Goal: Communication & Community: Share content

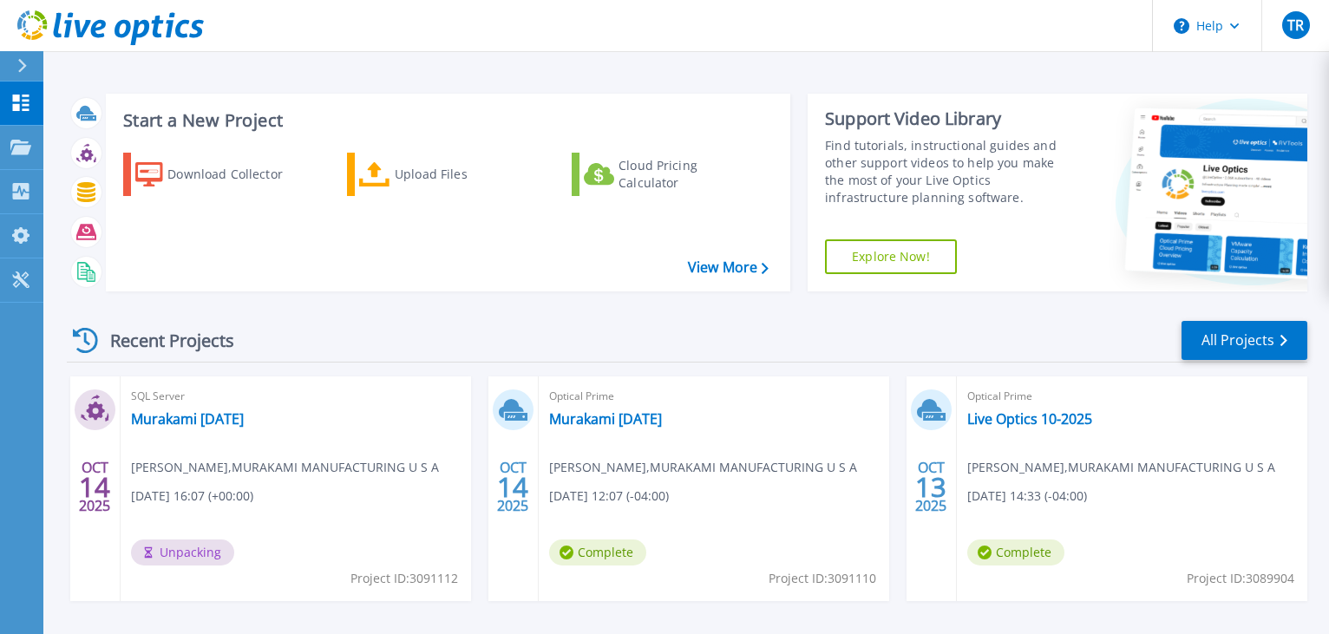
click at [232, 226] on div "Download Collector Upload Files Cloud Pricing Calculator" at bounding box center [445, 211] width 672 height 144
click at [536, 450] on div "[DATE]" at bounding box center [513, 489] width 50 height 225
click at [680, 475] on span "Todd Richard , MURAKAMI MANUFACTURING U S A" at bounding box center [703, 467] width 308 height 19
click at [17, 236] on icon at bounding box center [20, 235] width 17 height 16
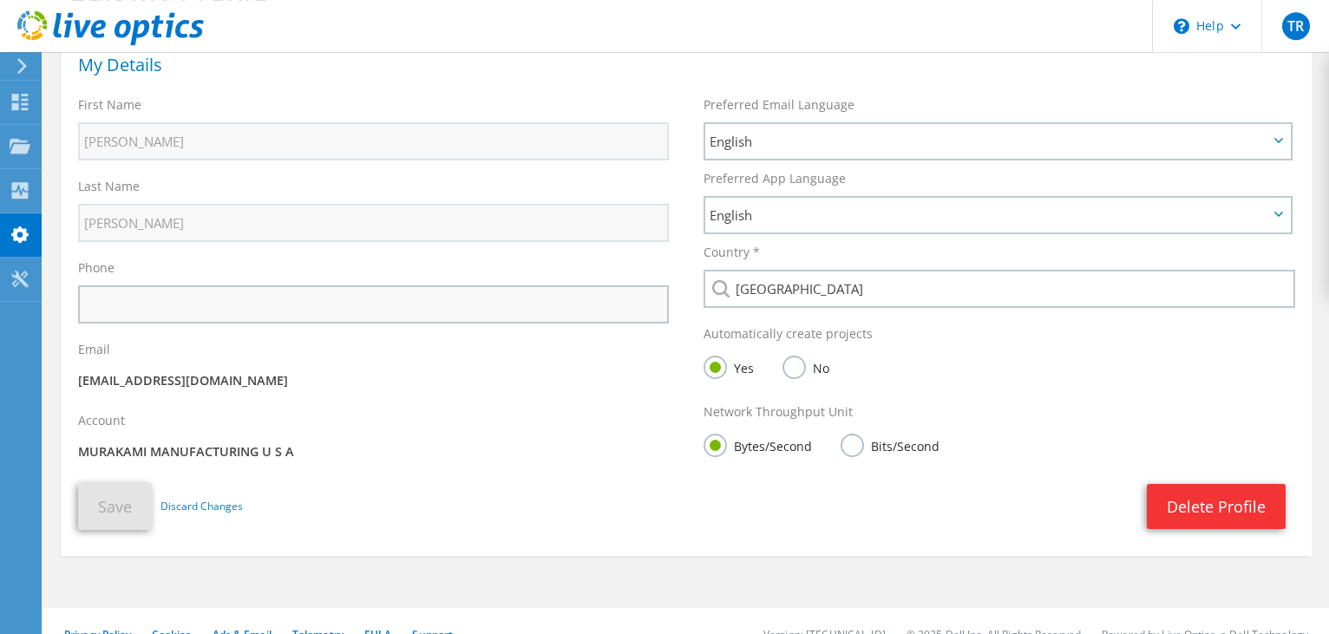
scroll to position [134, 0]
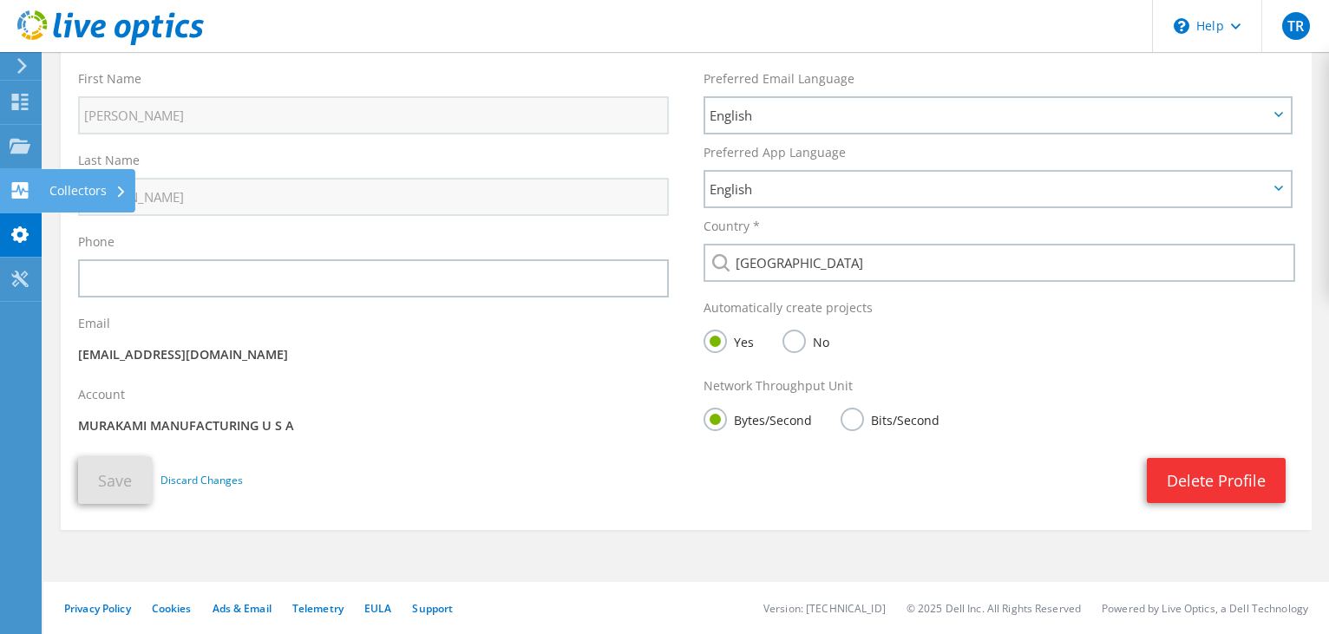
click at [29, 194] on icon at bounding box center [20, 190] width 21 height 16
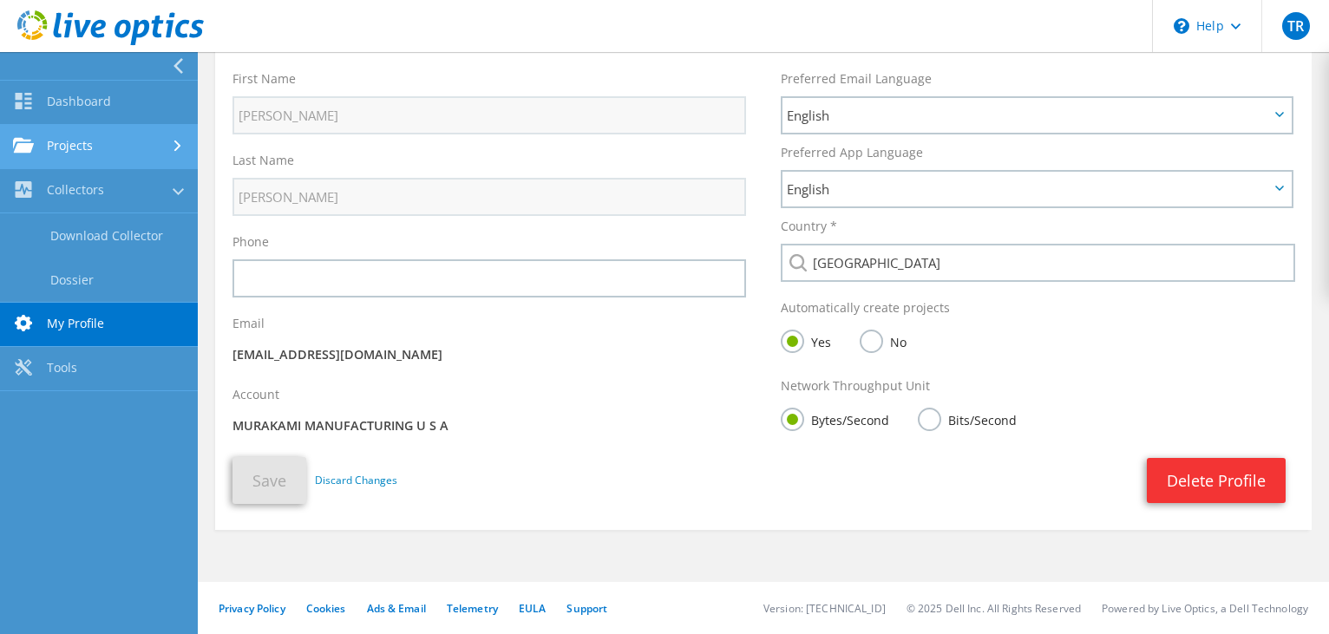
click at [89, 148] on link "Projects" at bounding box center [99, 147] width 198 height 44
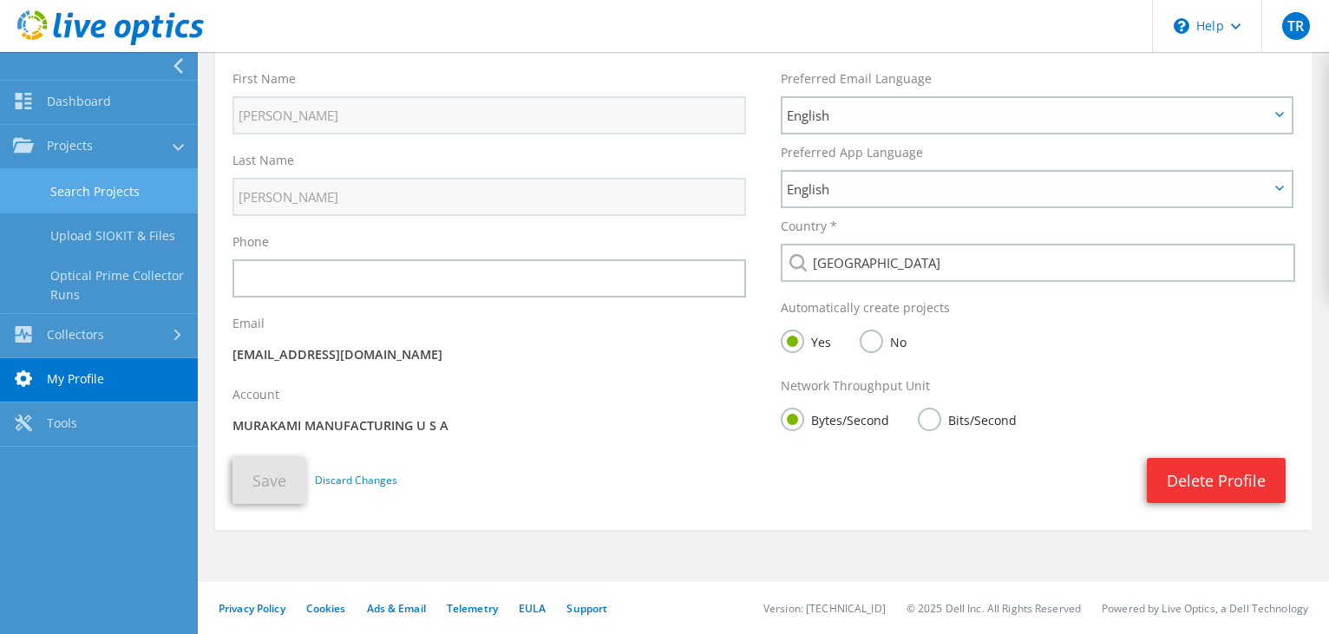
click at [89, 199] on link "Search Projects" at bounding box center [99, 191] width 198 height 44
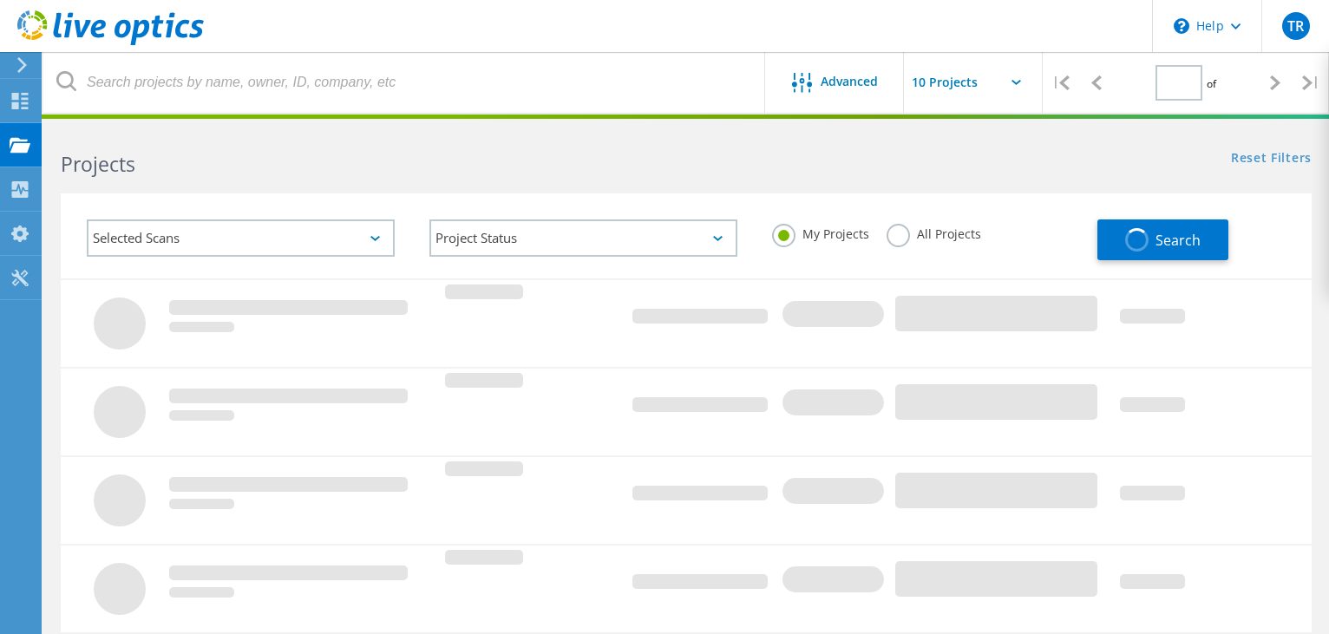
type input "1"
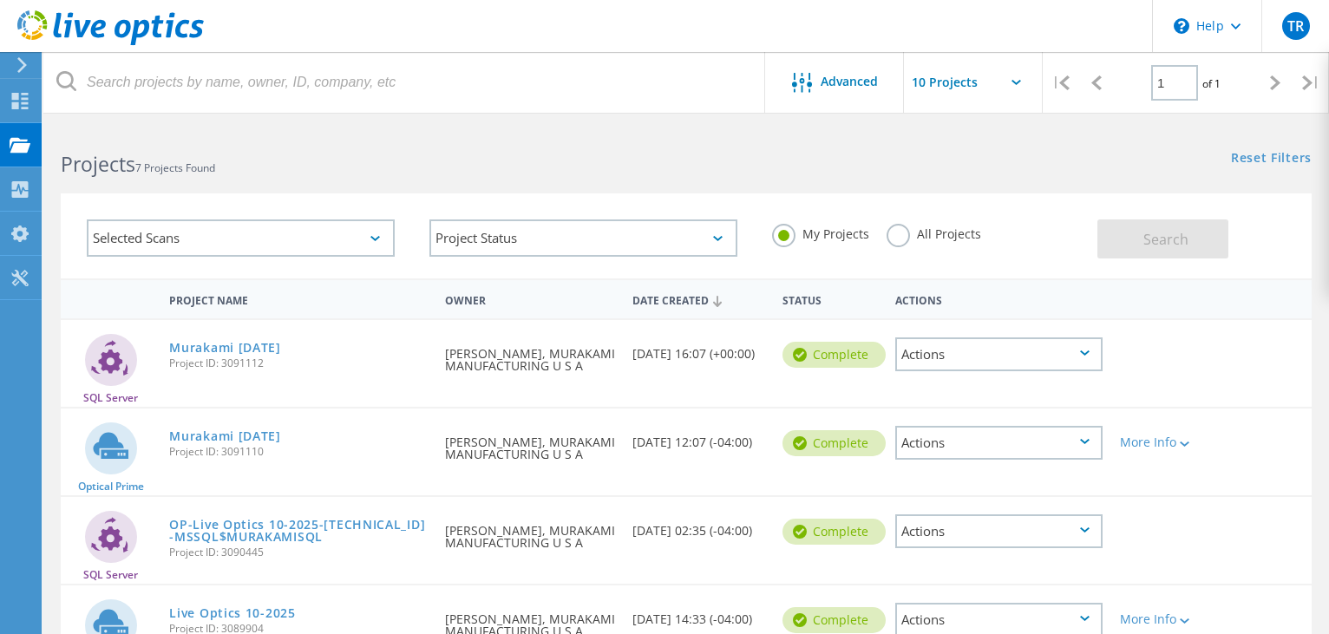
click at [1100, 357] on div "Actions" at bounding box center [999, 355] width 208 height 34
click at [1018, 322] on div "Project Details" at bounding box center [999, 314] width 205 height 27
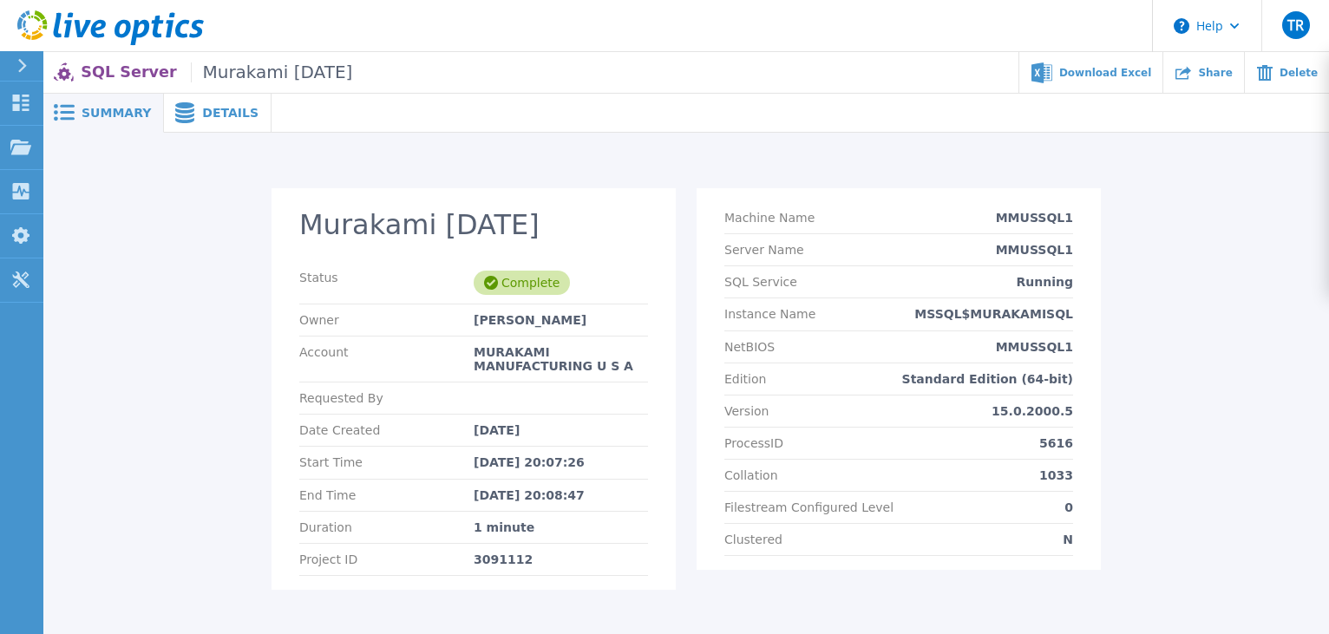
scroll to position [89, 0]
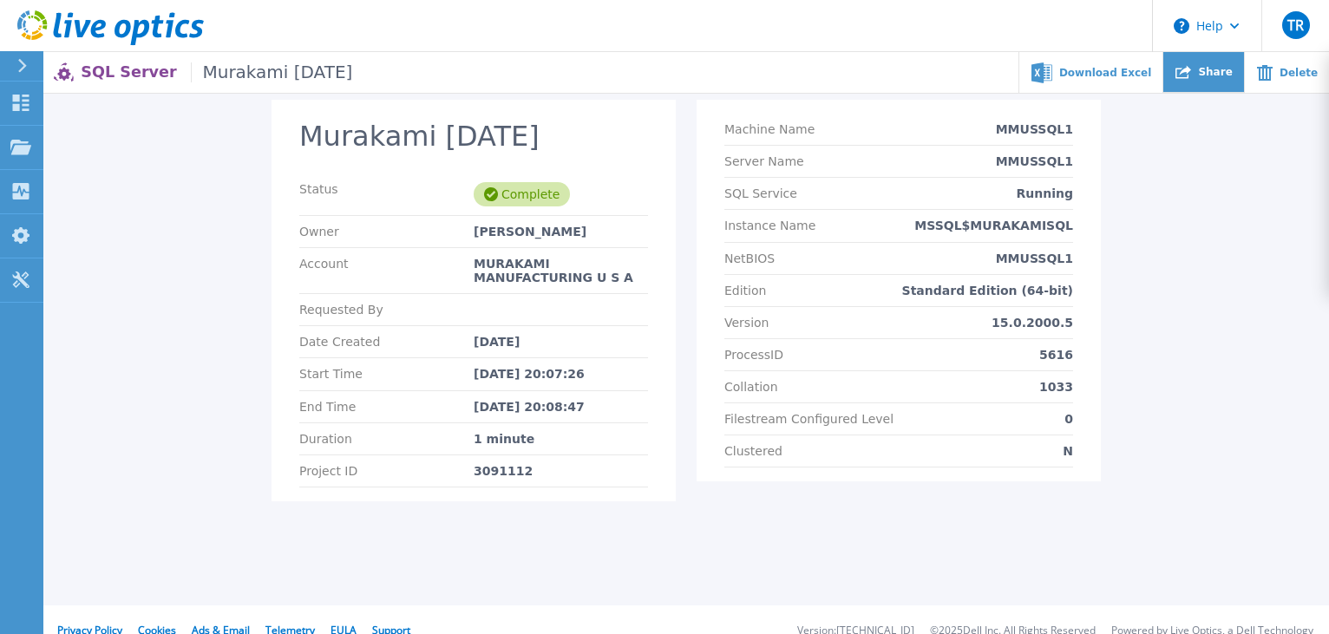
click at [1201, 80] on div "Share" at bounding box center [1204, 72] width 81 height 41
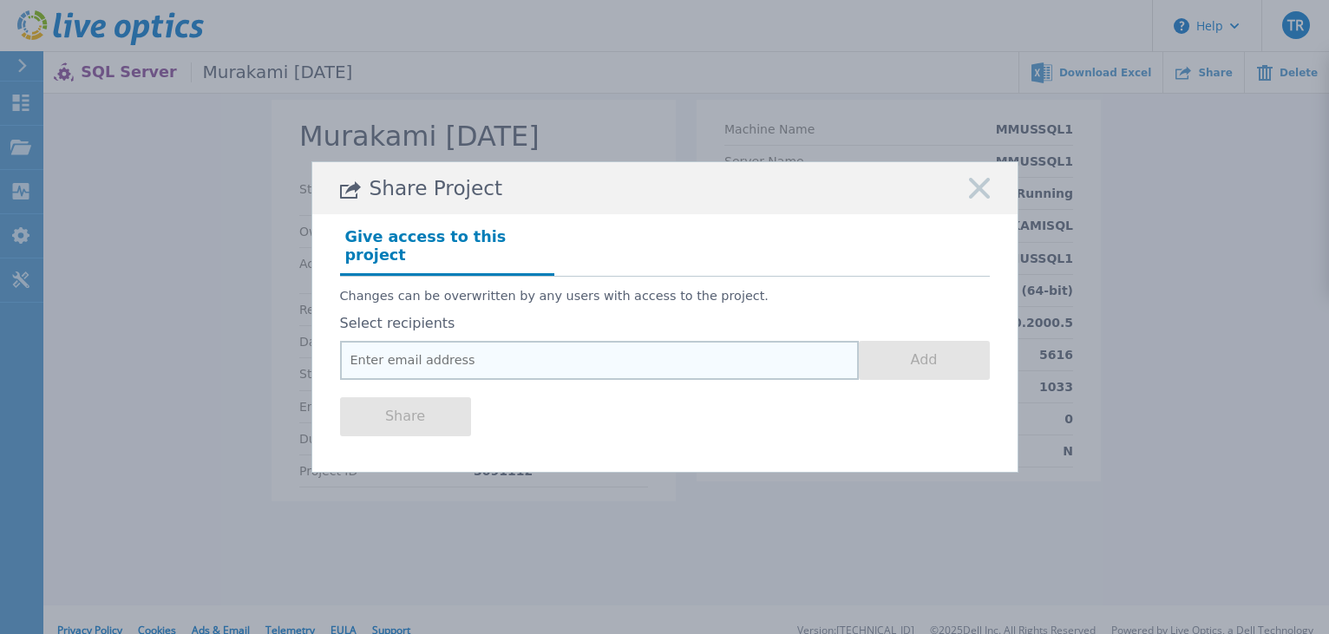
click at [499, 358] on input "email" at bounding box center [599, 360] width 519 height 39
paste input "Basirico, Nicolas <Nicolas.Basirico@dell.com>"
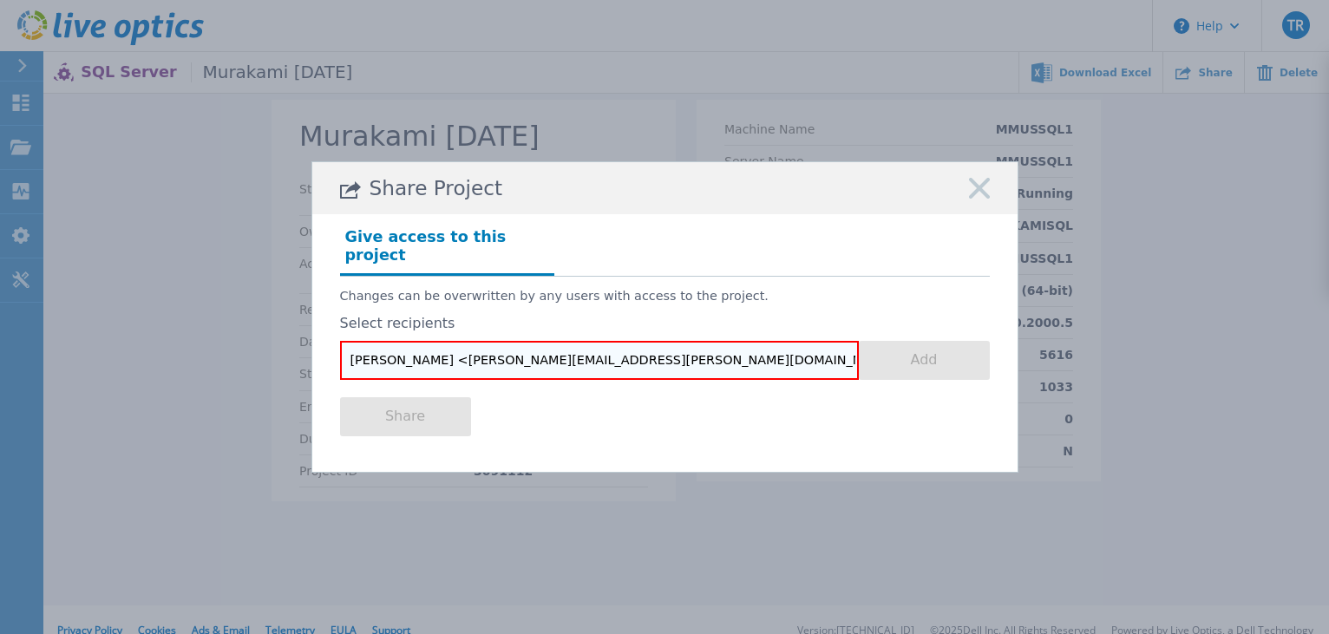
paste input "Basirico, Nicolas <Nicolas.Basirico@dell.com>"
paste input "email"
click at [455, 351] on input "Basirico, Nicolas <Nicolas.Basirico@dell.com>" at bounding box center [599, 360] width 519 height 39
drag, startPoint x: 455, startPoint y: 351, endPoint x: 272, endPoint y: 351, distance: 182.2
click at [340, 351] on input "Basirico, Nicolas <Nicolas.Basirico@dell.com>" at bounding box center [599, 360] width 519 height 39
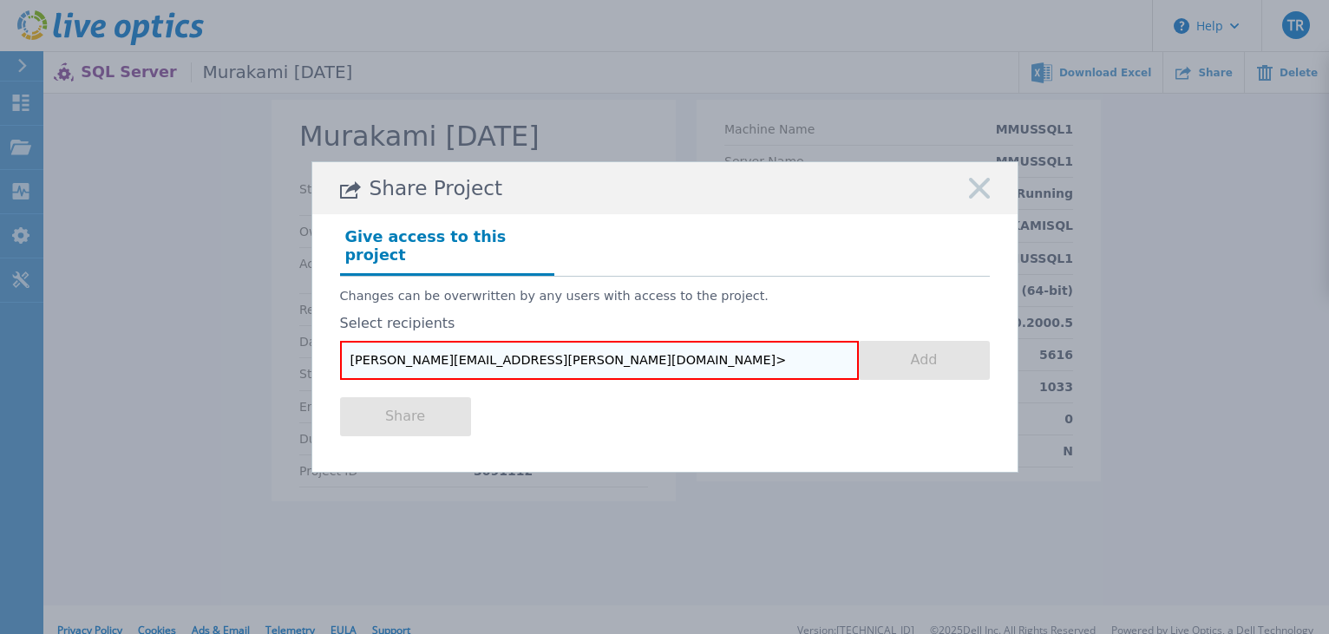
click at [645, 358] on input "Nicolas.Basirico@dell.com>" at bounding box center [599, 360] width 519 height 39
type input "[PERSON_NAME][EMAIL_ADDRESS][PERSON_NAME][DOMAIN_NAME]"
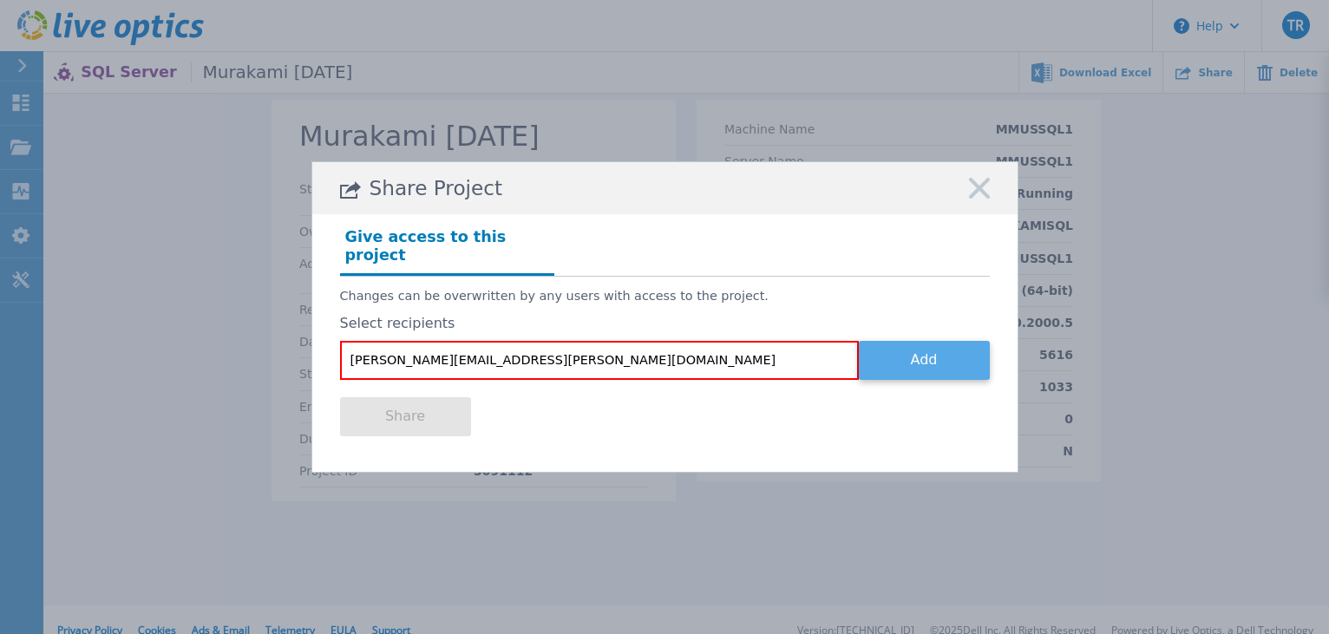
click at [908, 346] on button "Add" at bounding box center [924, 360] width 131 height 39
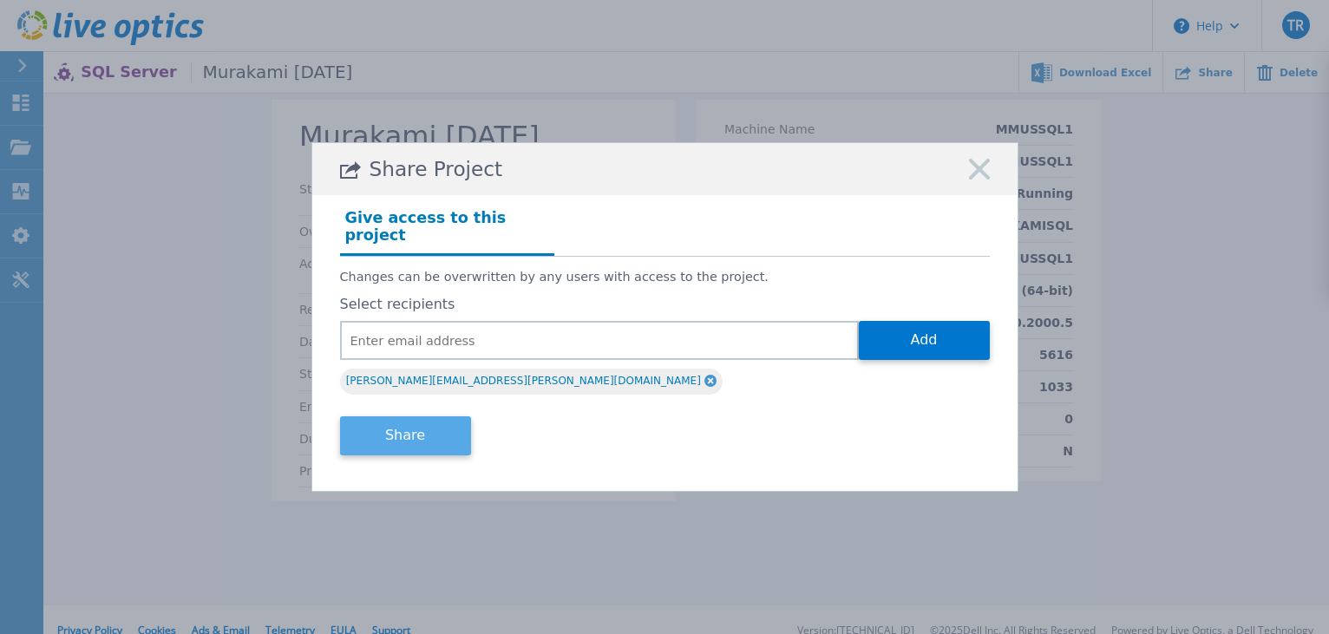
click at [414, 429] on button "Share" at bounding box center [405, 435] width 131 height 39
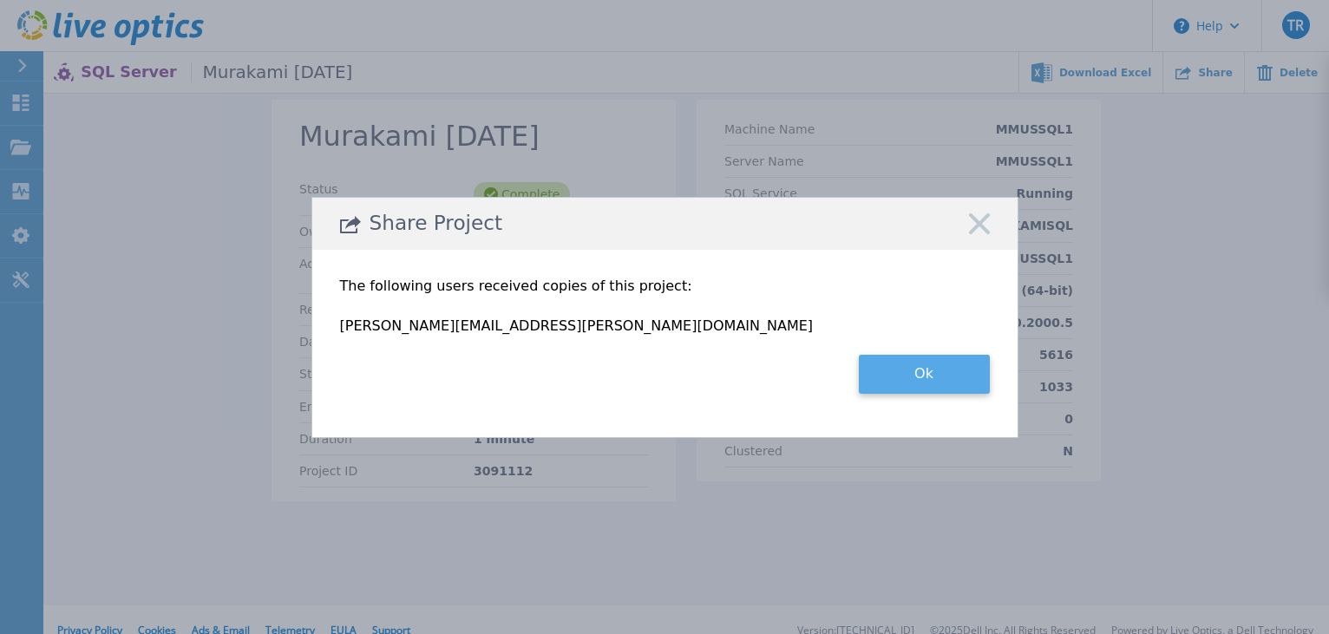
click at [923, 379] on button "Ok" at bounding box center [924, 374] width 131 height 39
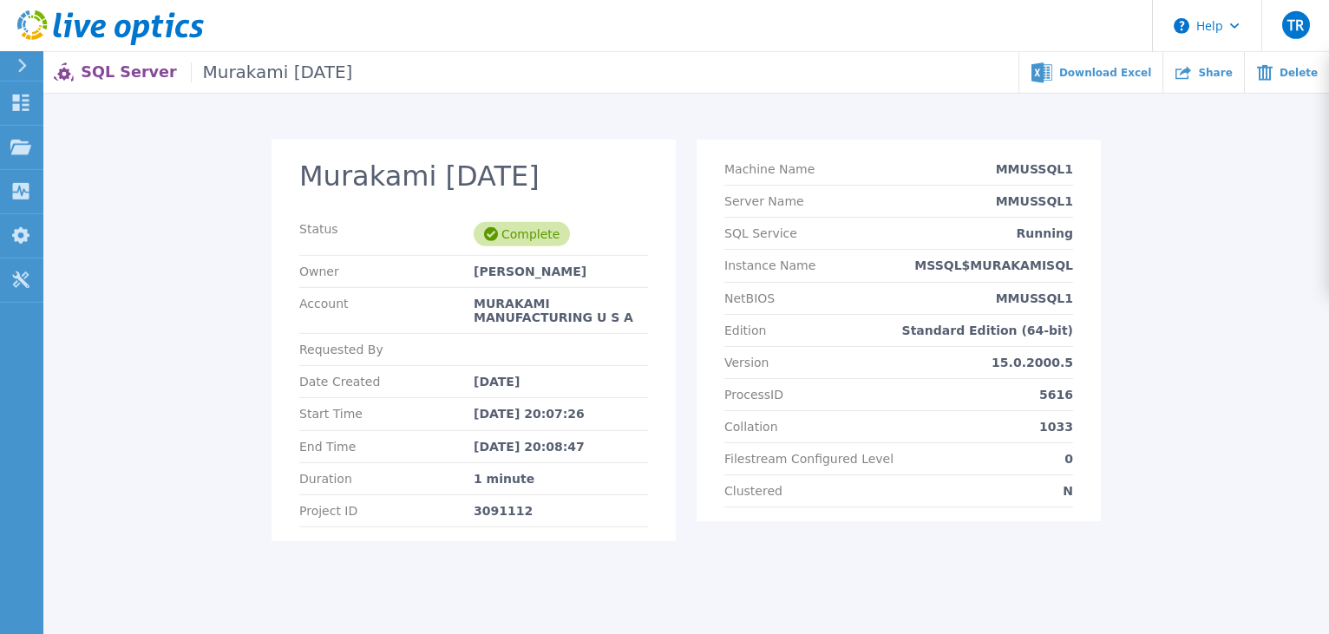
scroll to position [0, 0]
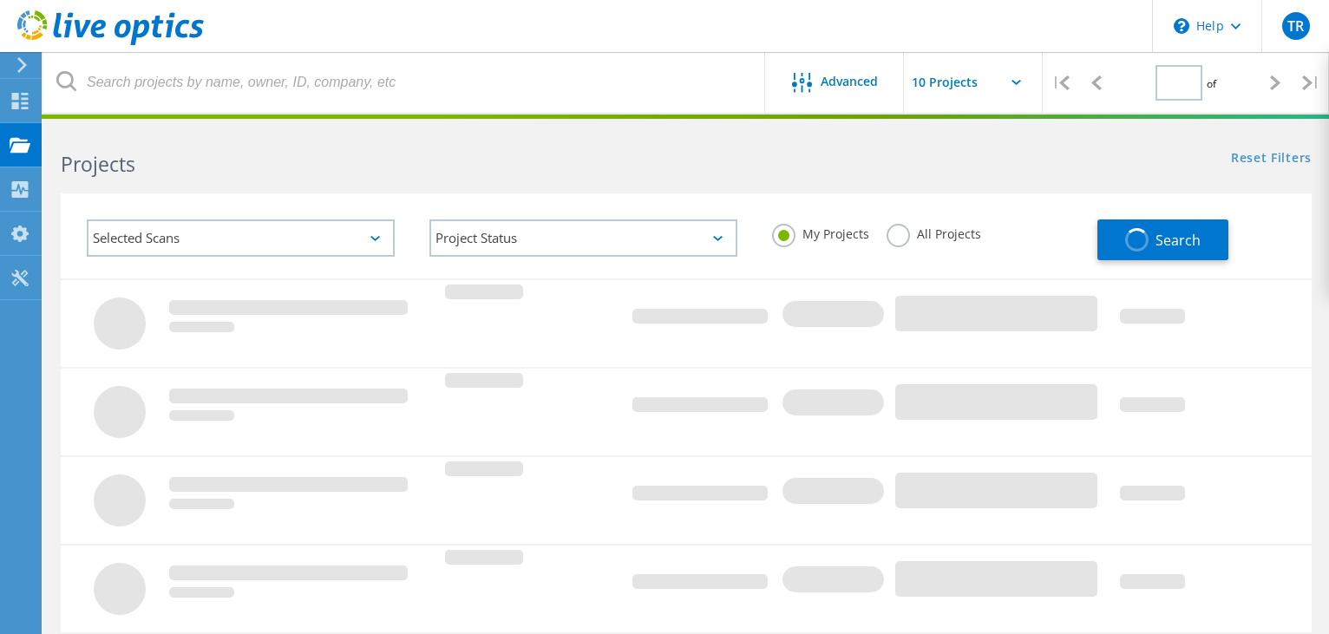
type input "1"
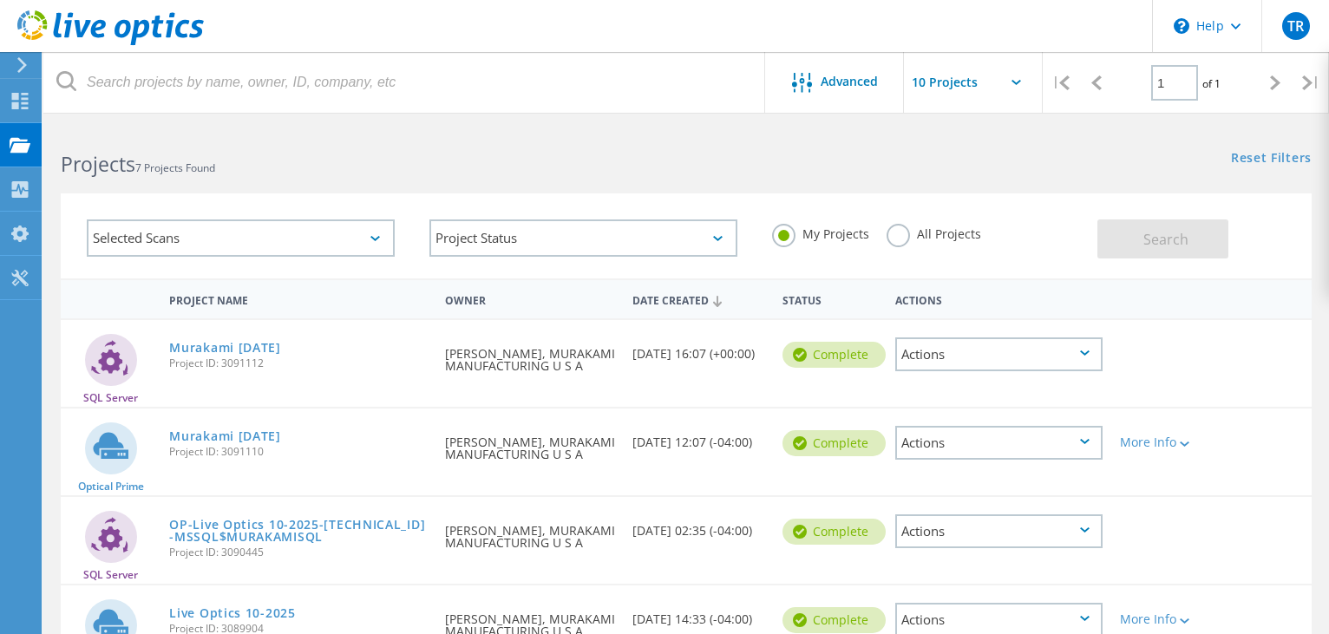
click at [1078, 444] on div "Actions" at bounding box center [999, 443] width 208 height 34
click at [959, 453] on div "Share" at bounding box center [999, 456] width 205 height 27
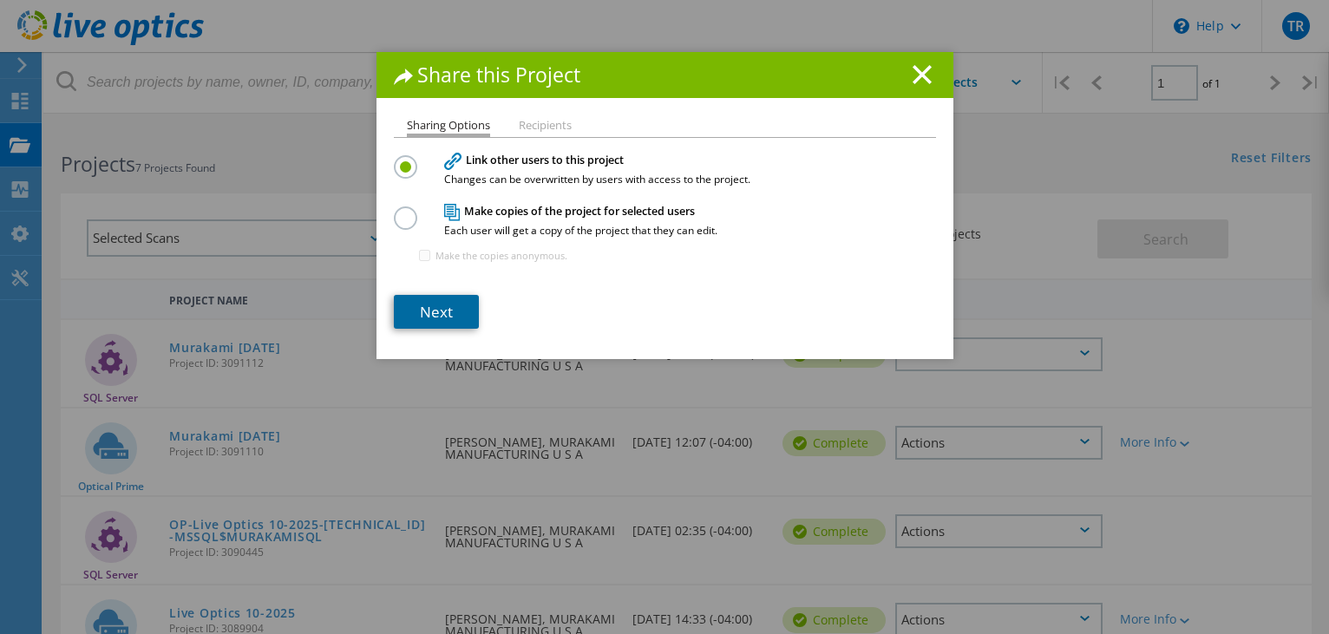
click at [442, 317] on link "Next" at bounding box center [436, 312] width 85 height 34
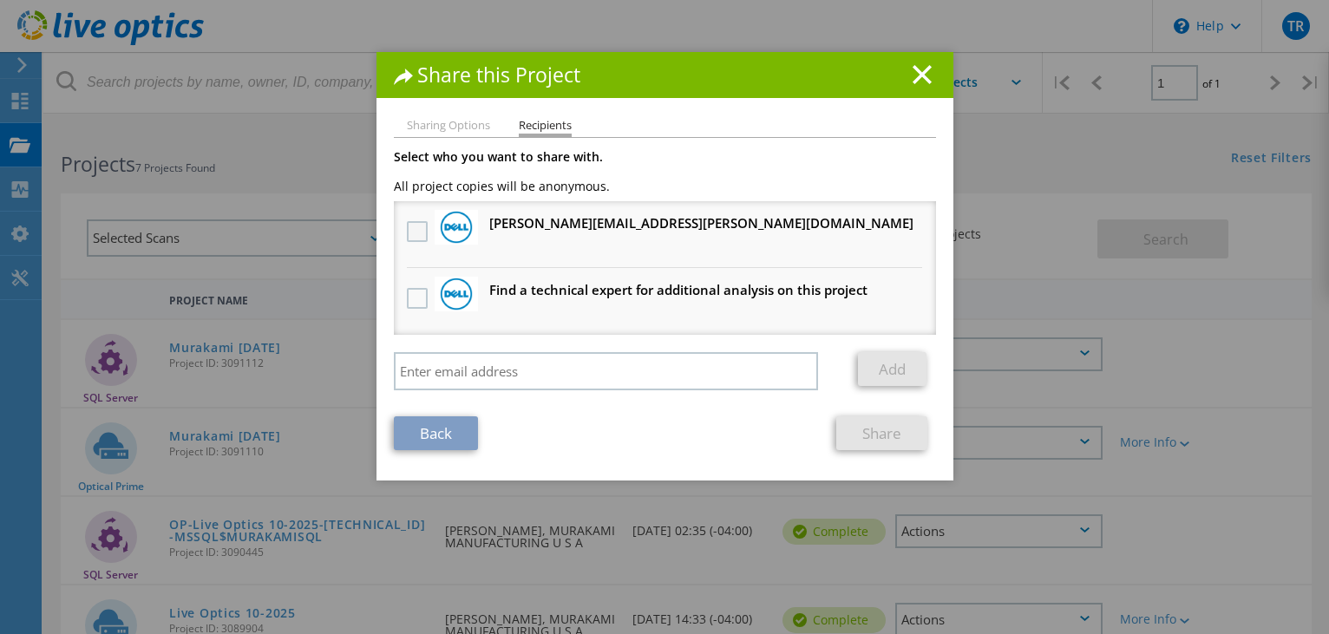
click at [414, 241] on label at bounding box center [419, 231] width 25 height 21
click at [0, 0] on input "checkbox" at bounding box center [0, 0] width 0 height 0
click at [878, 441] on link "Share" at bounding box center [881, 433] width 91 height 34
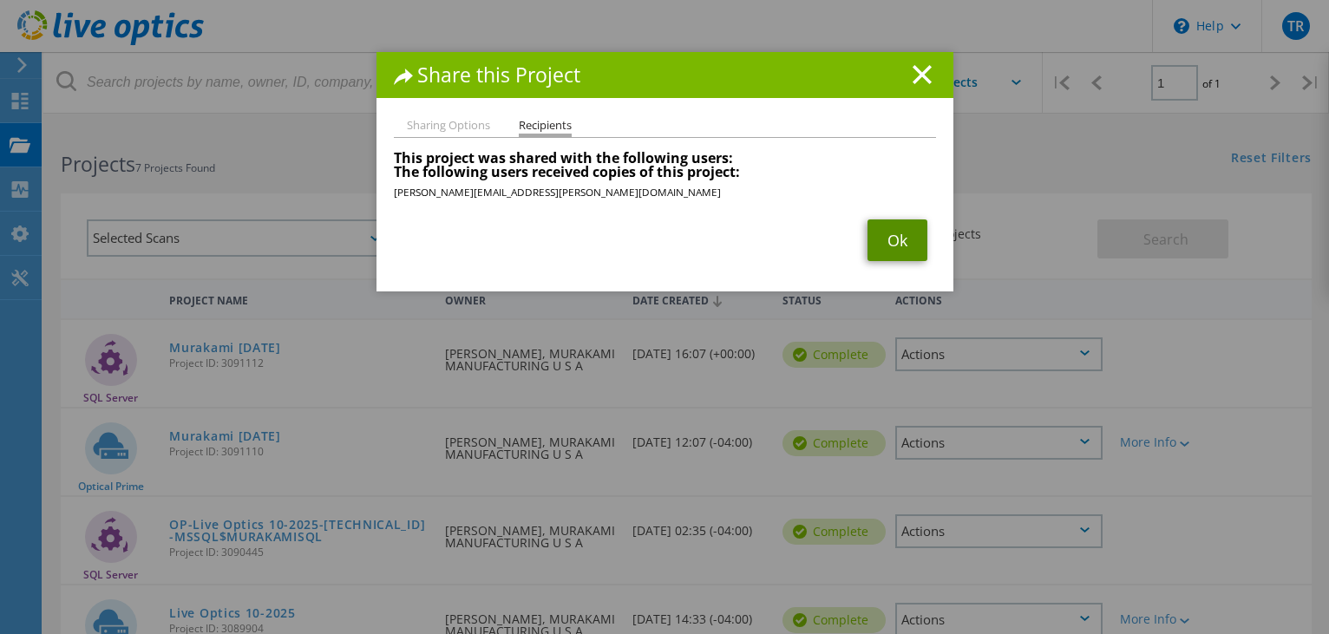
click at [900, 237] on link "Ok" at bounding box center [898, 241] width 60 height 42
